Goal: Task Accomplishment & Management: Manage account settings

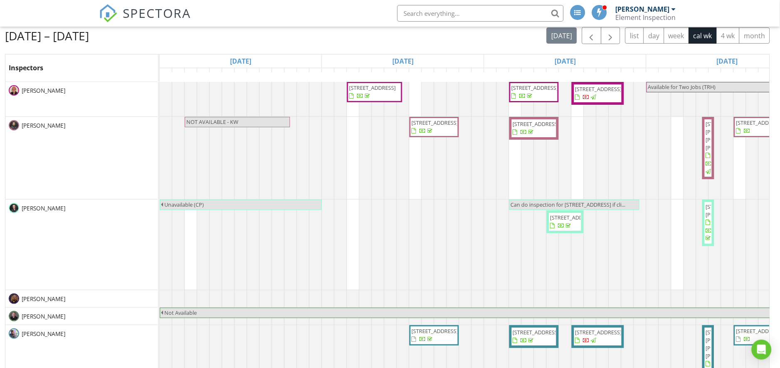
scroll to position [104, 0]
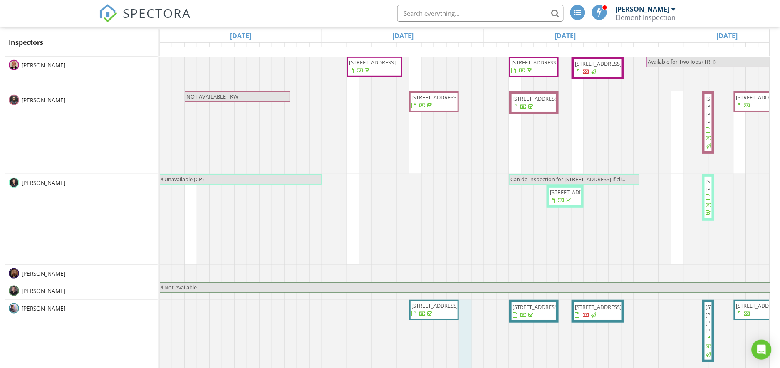
drag, startPoint x: 462, startPoint y: 358, endPoint x: 461, endPoint y: 362, distance: 4.2
click at [160, 359] on div at bounding box center [160, 341] width 0 height 82
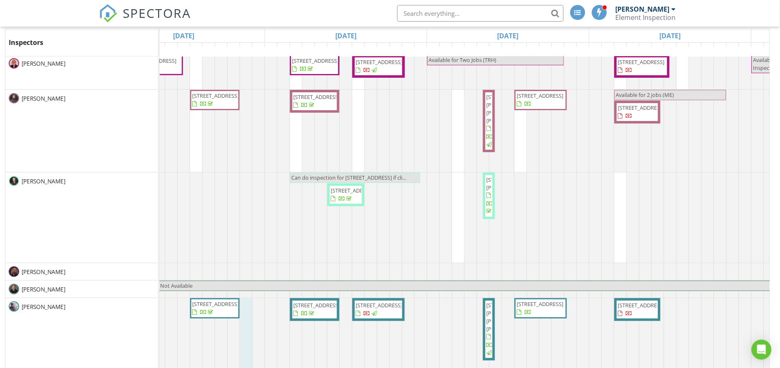
scroll to position [0, 0]
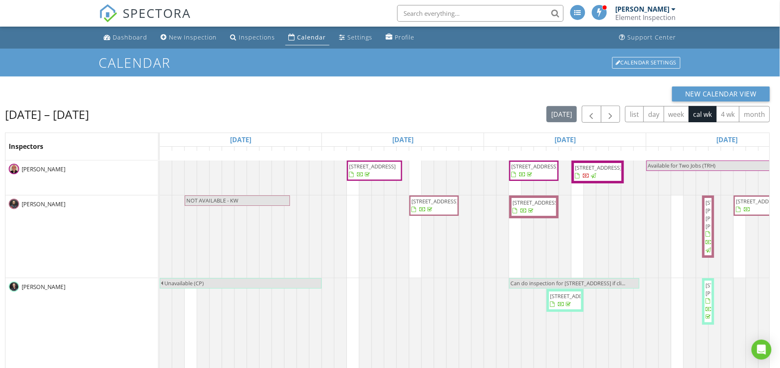
scroll to position [111, 0]
click at [123, 32] on link "Dashboard" at bounding box center [126, 37] width 50 height 15
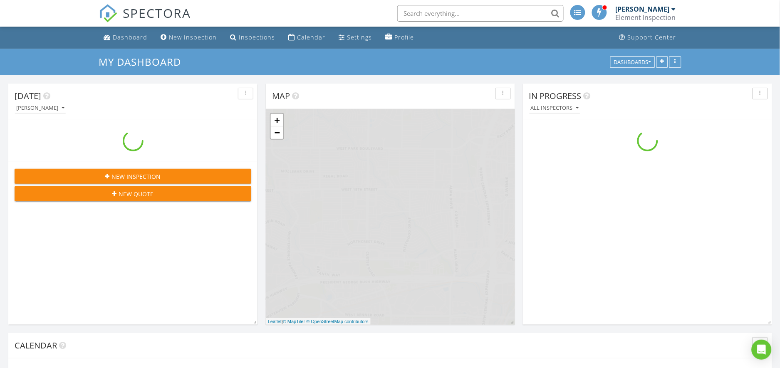
scroll to position [777, 800]
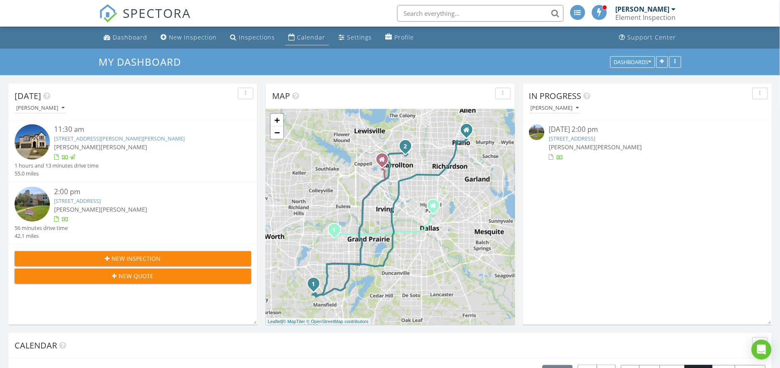
click at [313, 37] on div "Calendar" at bounding box center [312, 37] width 28 height 8
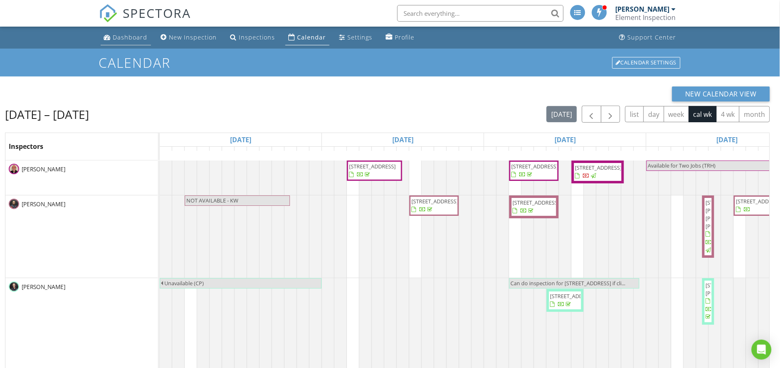
click at [122, 38] on div "Dashboard" at bounding box center [130, 37] width 35 height 8
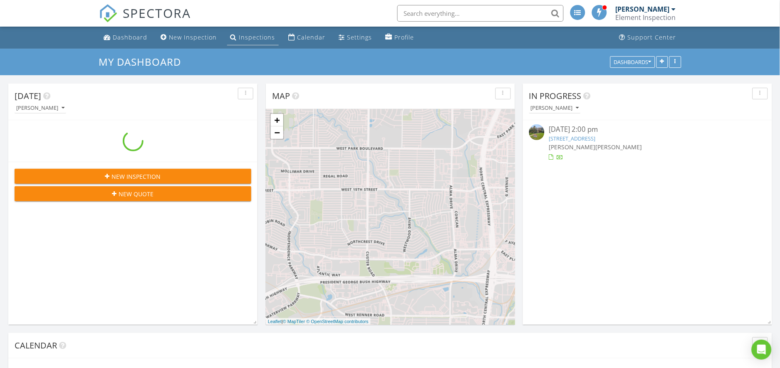
scroll to position [777, 800]
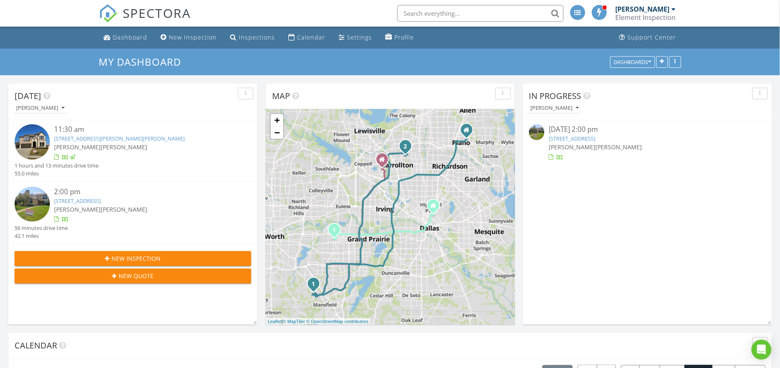
click at [604, 10] on span at bounding box center [600, 11] width 8 height 7
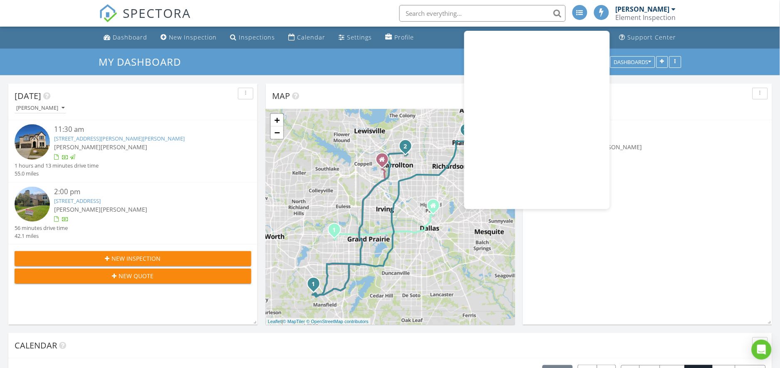
click at [682, 252] on div "In Progress Nicholas Wingo 08/27/25 2:00 pm 2202 Southern Ct, Carrollton, TX 75…" at bounding box center [647, 204] width 249 height 241
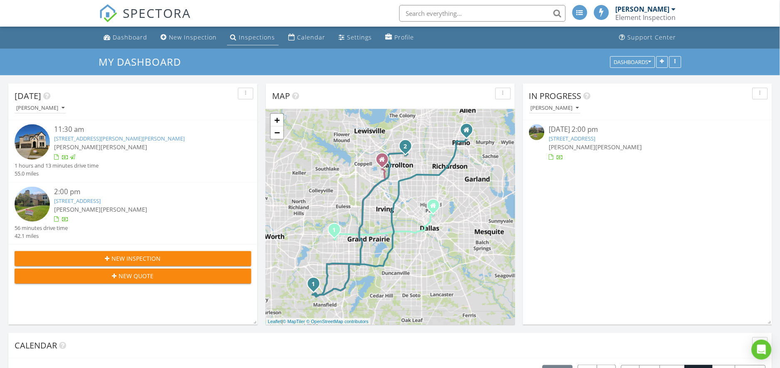
click at [253, 38] on div "Inspections" at bounding box center [257, 37] width 36 height 8
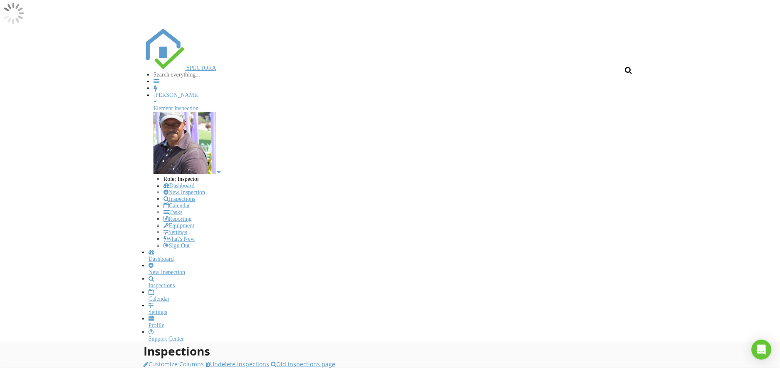
click at [149, 256] on div "Dashboard" at bounding box center [395, 259] width 493 height 7
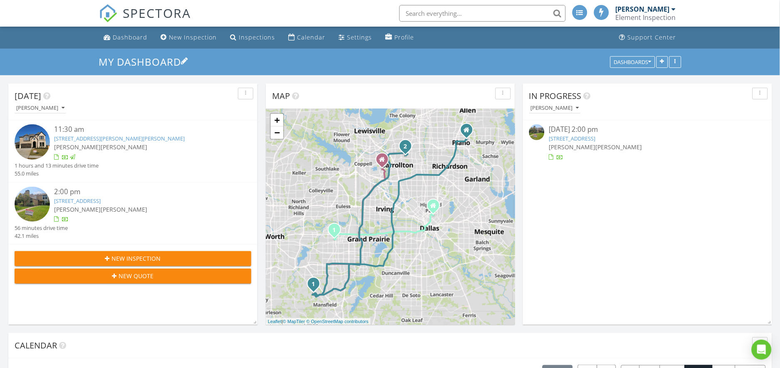
click at [154, 65] on link "My Dashboard" at bounding box center [143, 62] width 89 height 14
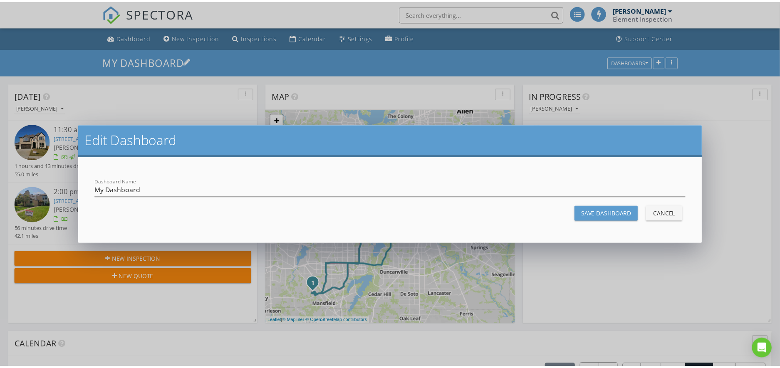
scroll to position [777, 809]
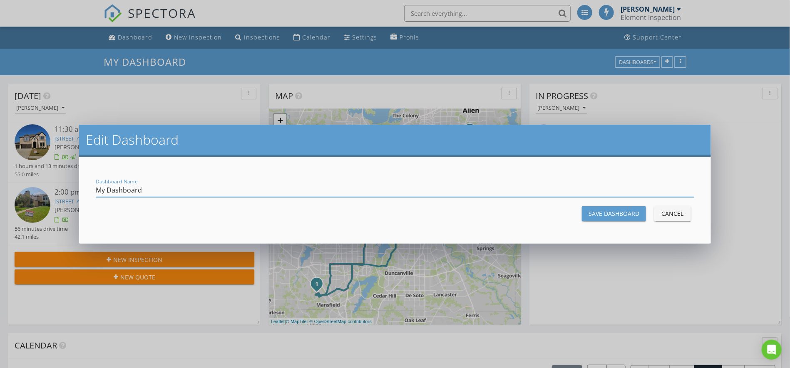
click at [671, 211] on div "Cancel" at bounding box center [672, 213] width 23 height 9
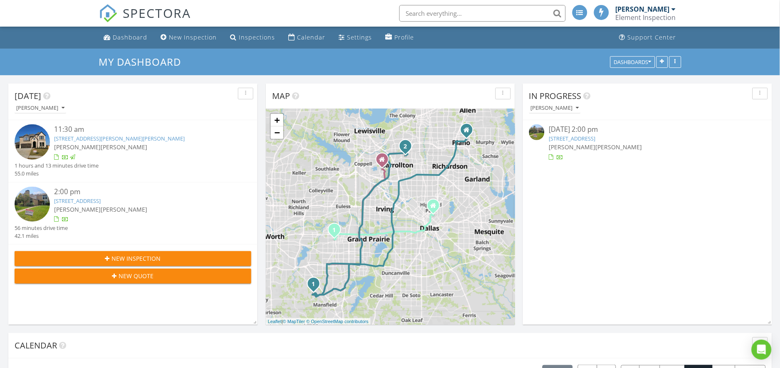
scroll to position [4, 4]
click at [648, 62] on div "Dashboards" at bounding box center [632, 62] width 37 height 6
click at [707, 167] on div "In Progress Nicholas Wingo 08/27/25 2:00 pm 2202 Southern Ct, Carrollton, TX 75…" at bounding box center [647, 204] width 249 height 241
click at [310, 37] on div "Calendar" at bounding box center [312, 37] width 28 height 8
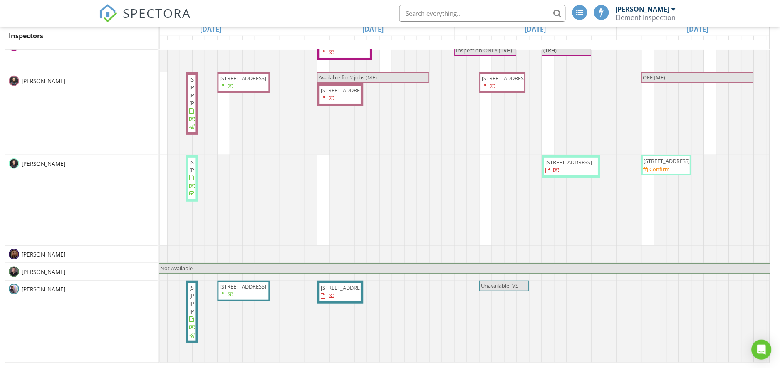
scroll to position [22, 520]
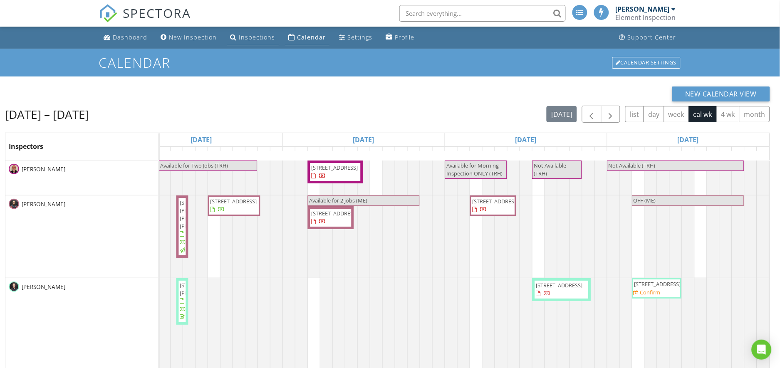
click at [249, 34] on div "Inspections" at bounding box center [257, 37] width 36 height 8
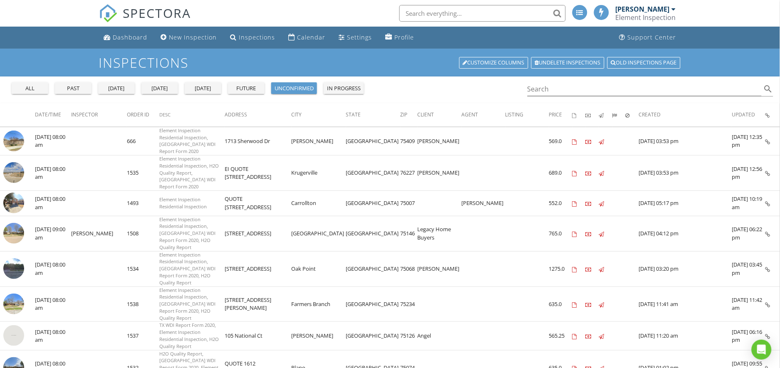
click at [205, 91] on div "tomorrow" at bounding box center [203, 88] width 30 height 8
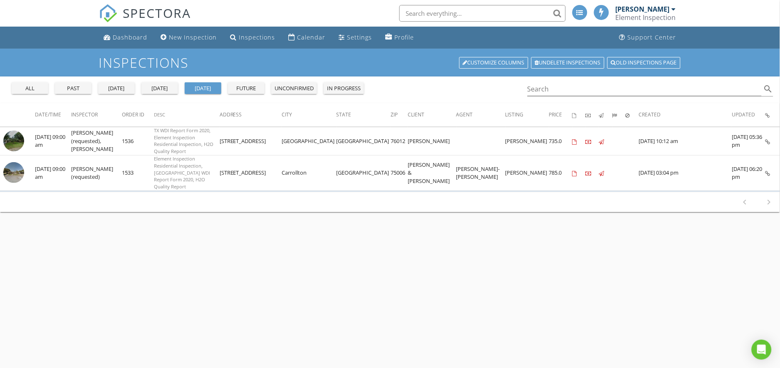
click at [340, 87] on div "in progress" at bounding box center [344, 88] width 34 height 8
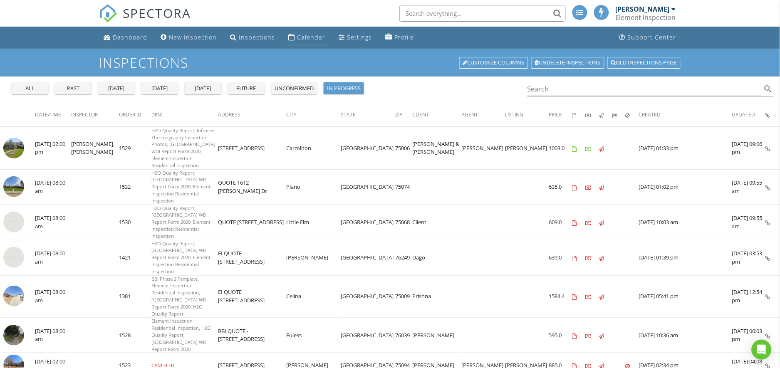
click at [302, 34] on div "Calendar" at bounding box center [312, 37] width 28 height 8
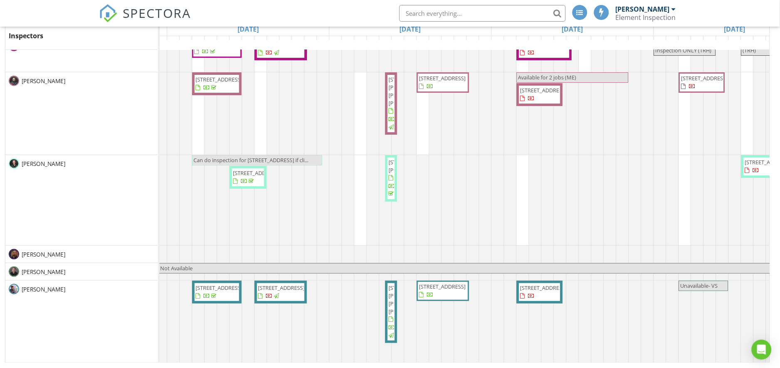
scroll to position [0, 318]
click at [530, 284] on span "1610 Ridgeview Dr, Arlington 76012" at bounding box center [543, 287] width 47 height 7
